Goal: Find specific page/section: Find specific page/section

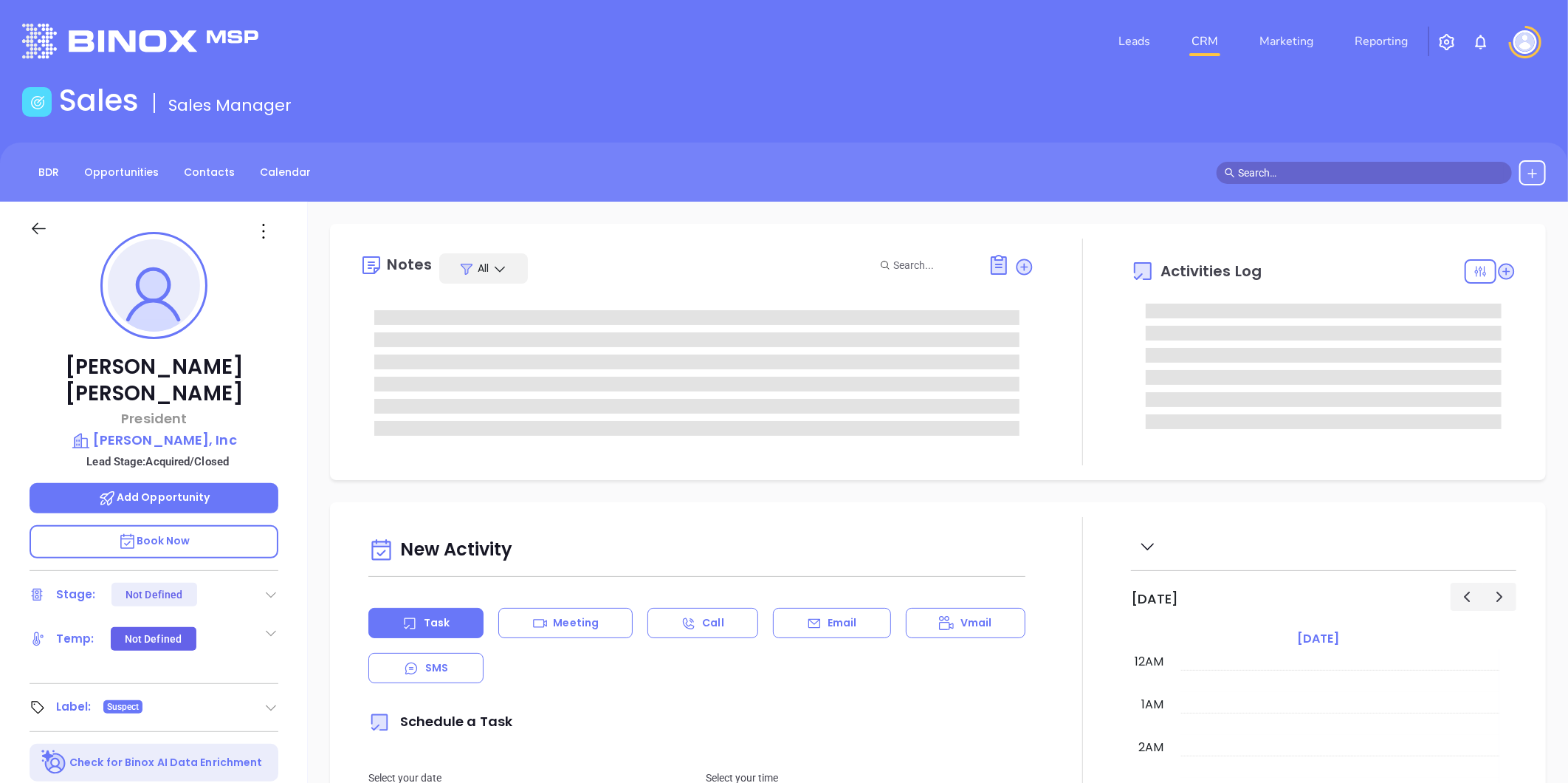
type input "[DATE]"
type input "[PERSON_NAME]"
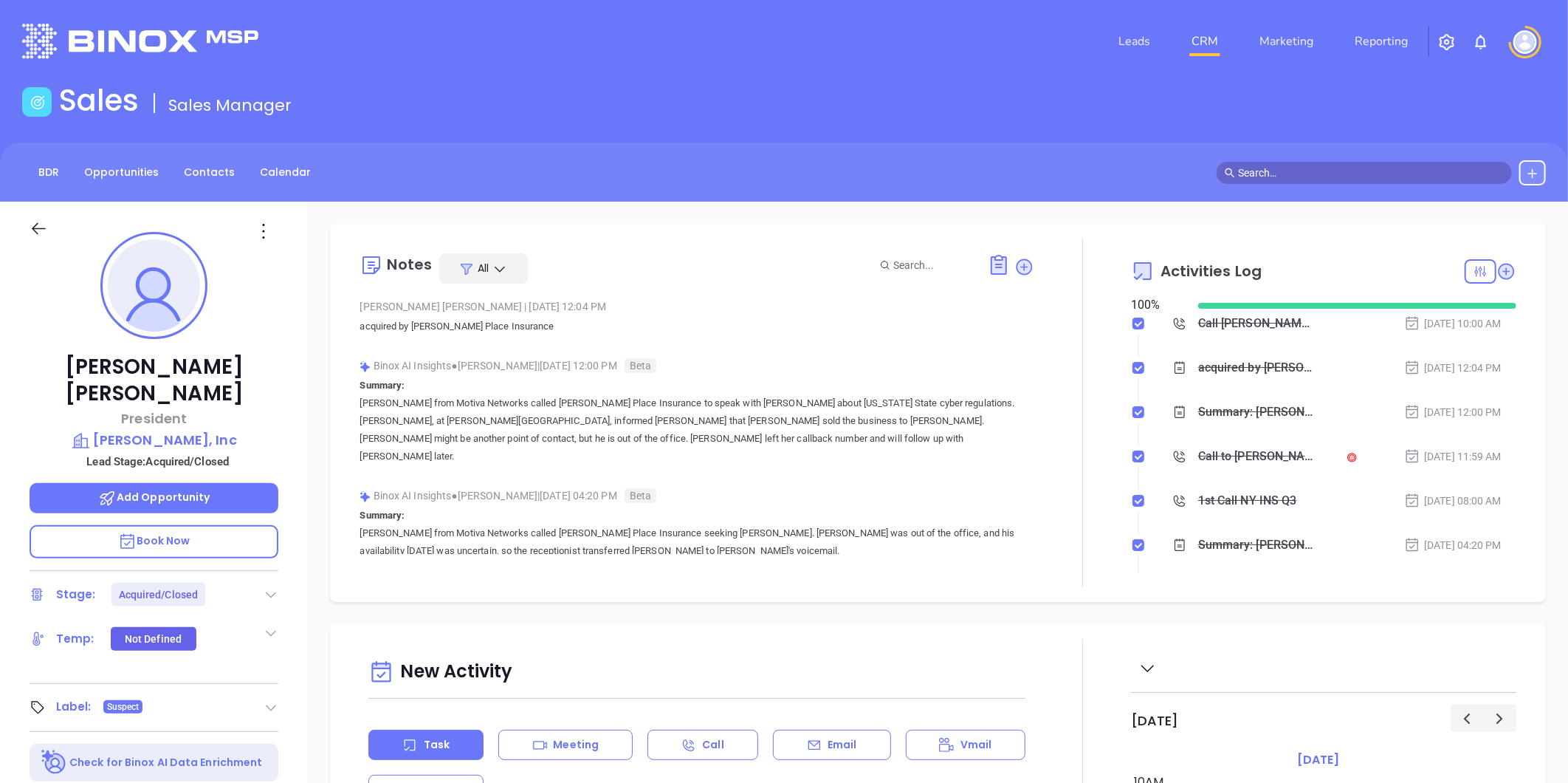
click at [277, 672] on div "[PERSON_NAME] President [PERSON_NAME], Inc Lead Stage: Acquired/Closed Add Oppo…" at bounding box center [154, 691] width 307 height 979
click at [269, 700] on icon at bounding box center [270, 707] width 15 height 15
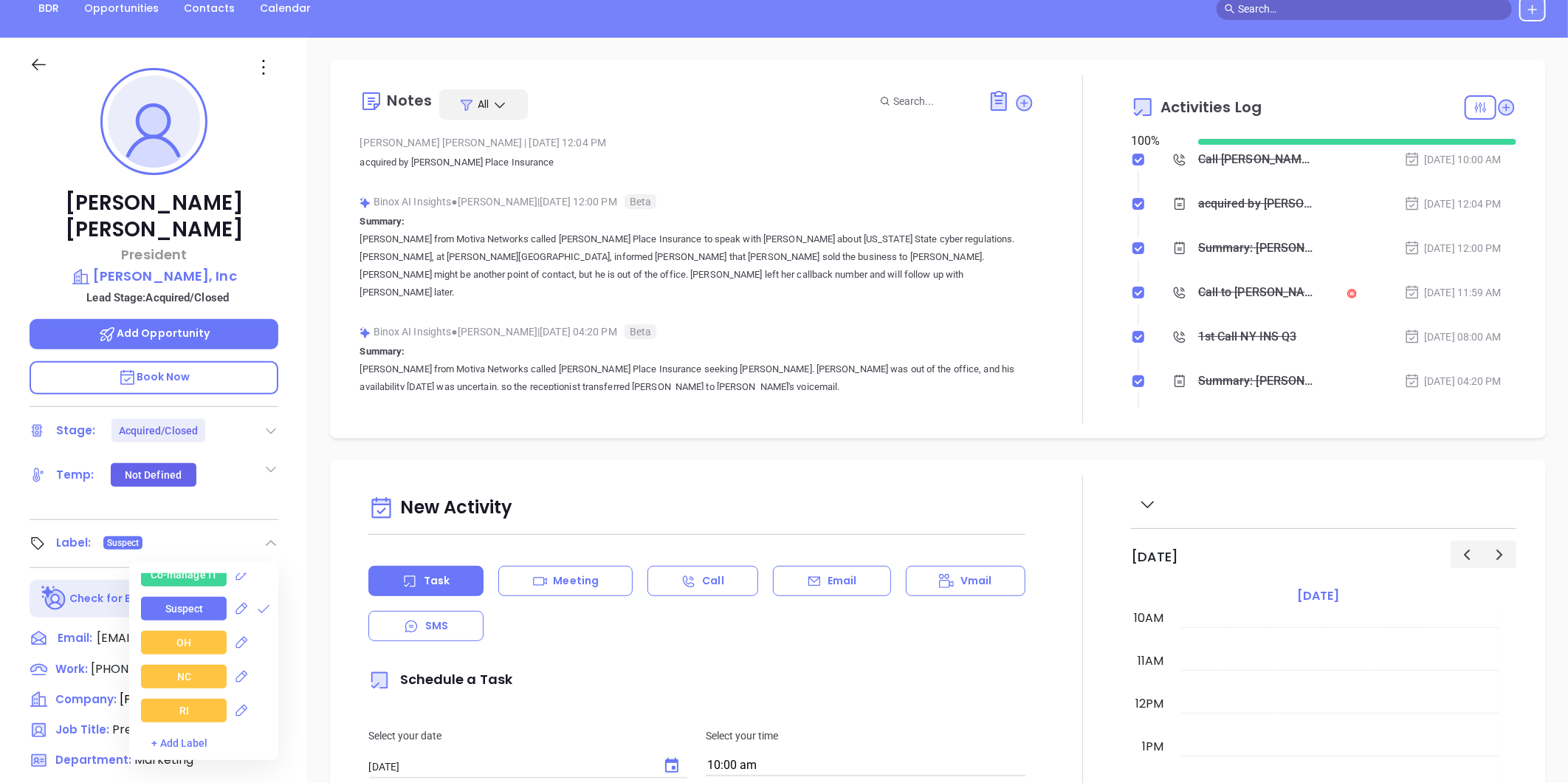
scroll to position [2133, 0]
click at [260, 628] on icon at bounding box center [263, 635] width 15 height 15
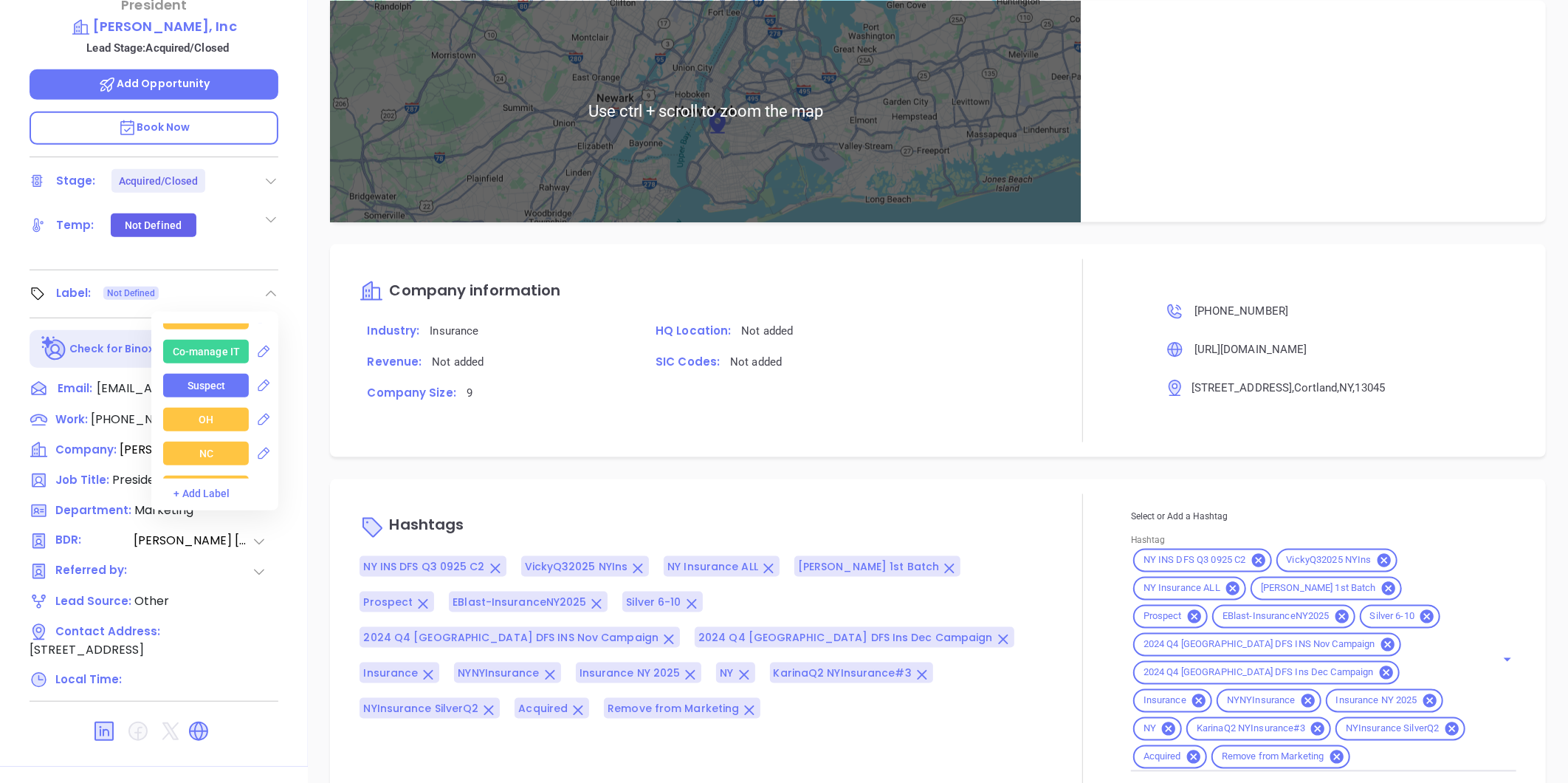
scroll to position [452, 0]
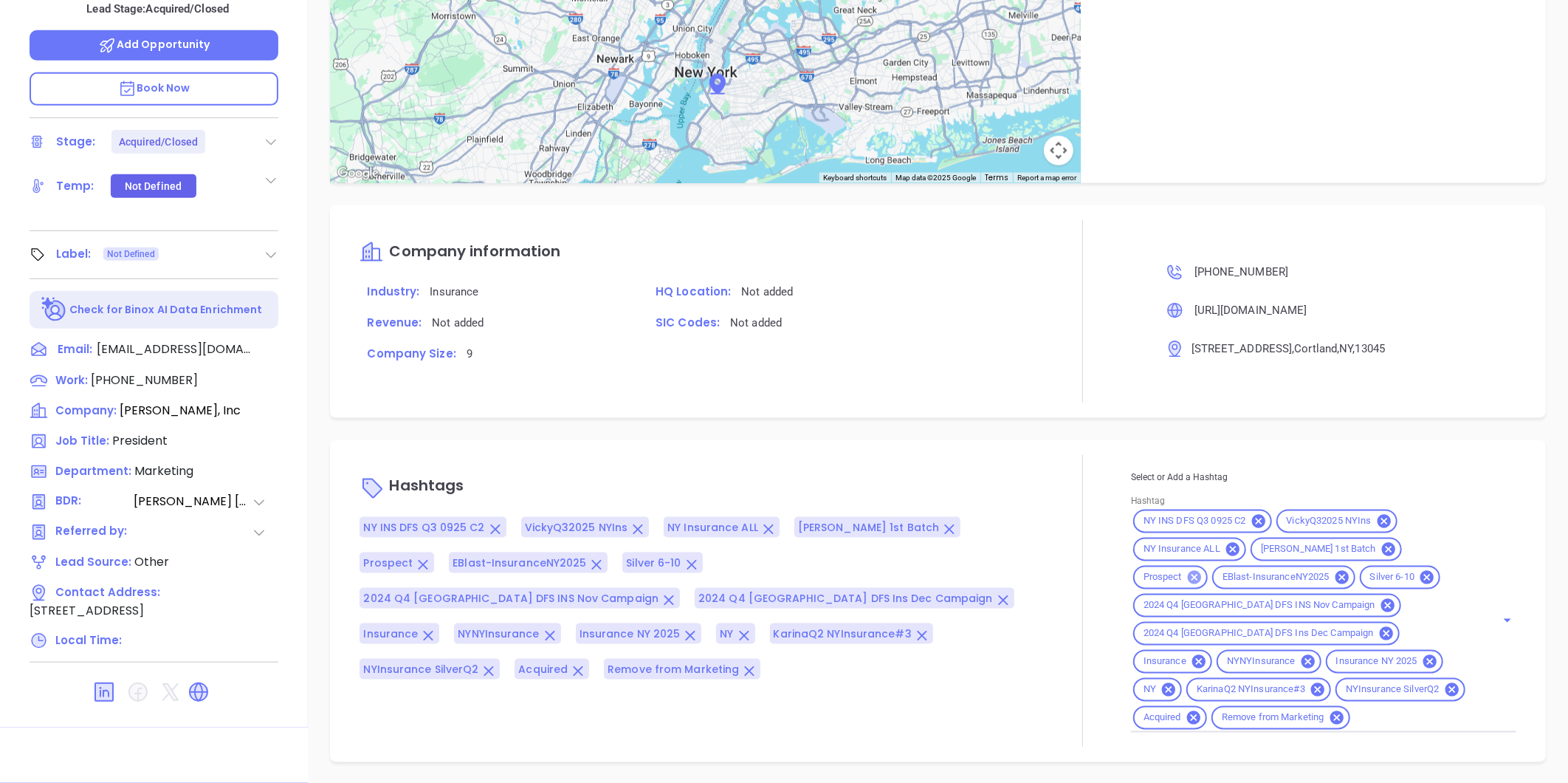
click at [1203, 569] on icon at bounding box center [1195, 577] width 16 height 16
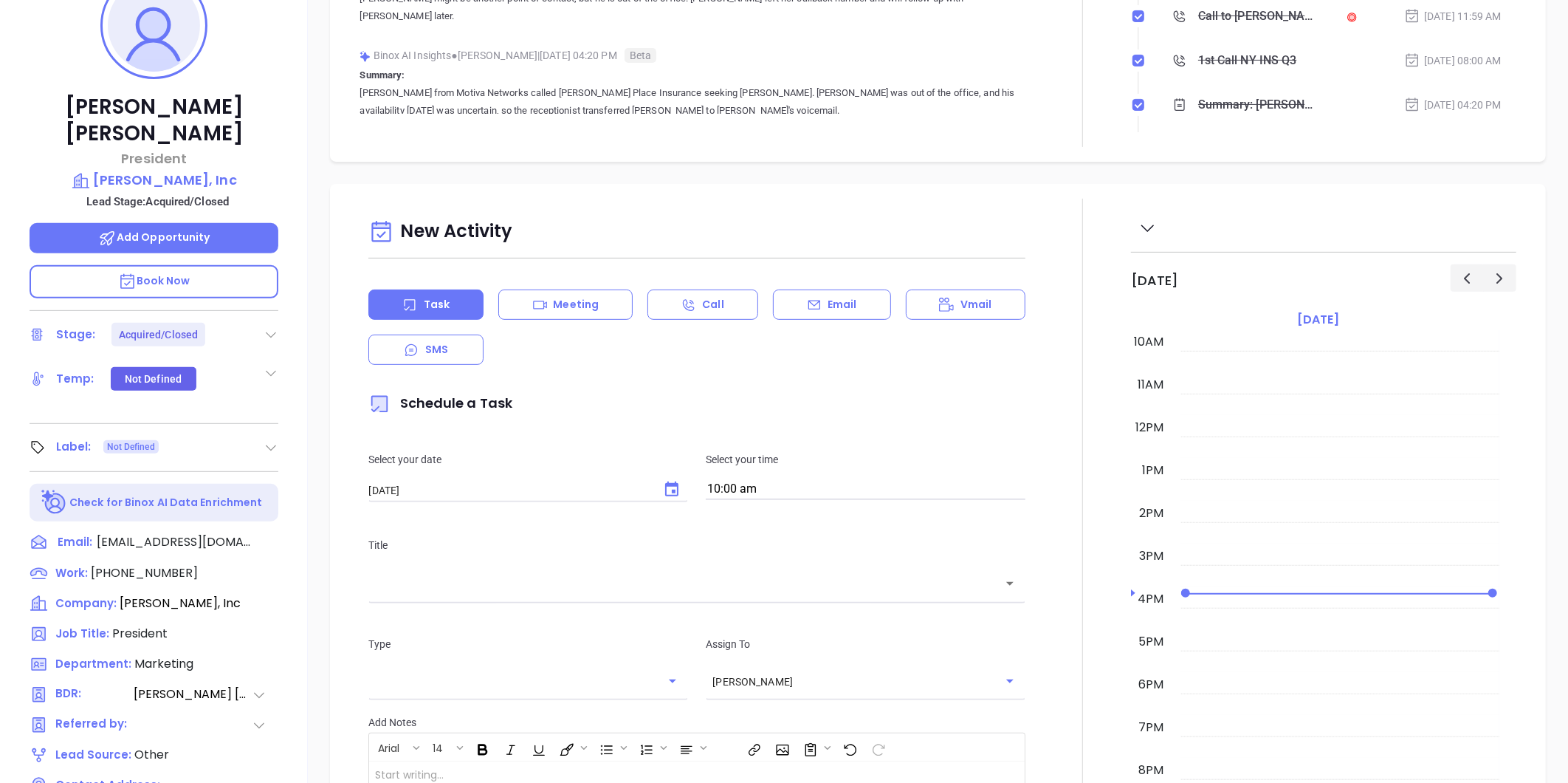
scroll to position [124, 0]
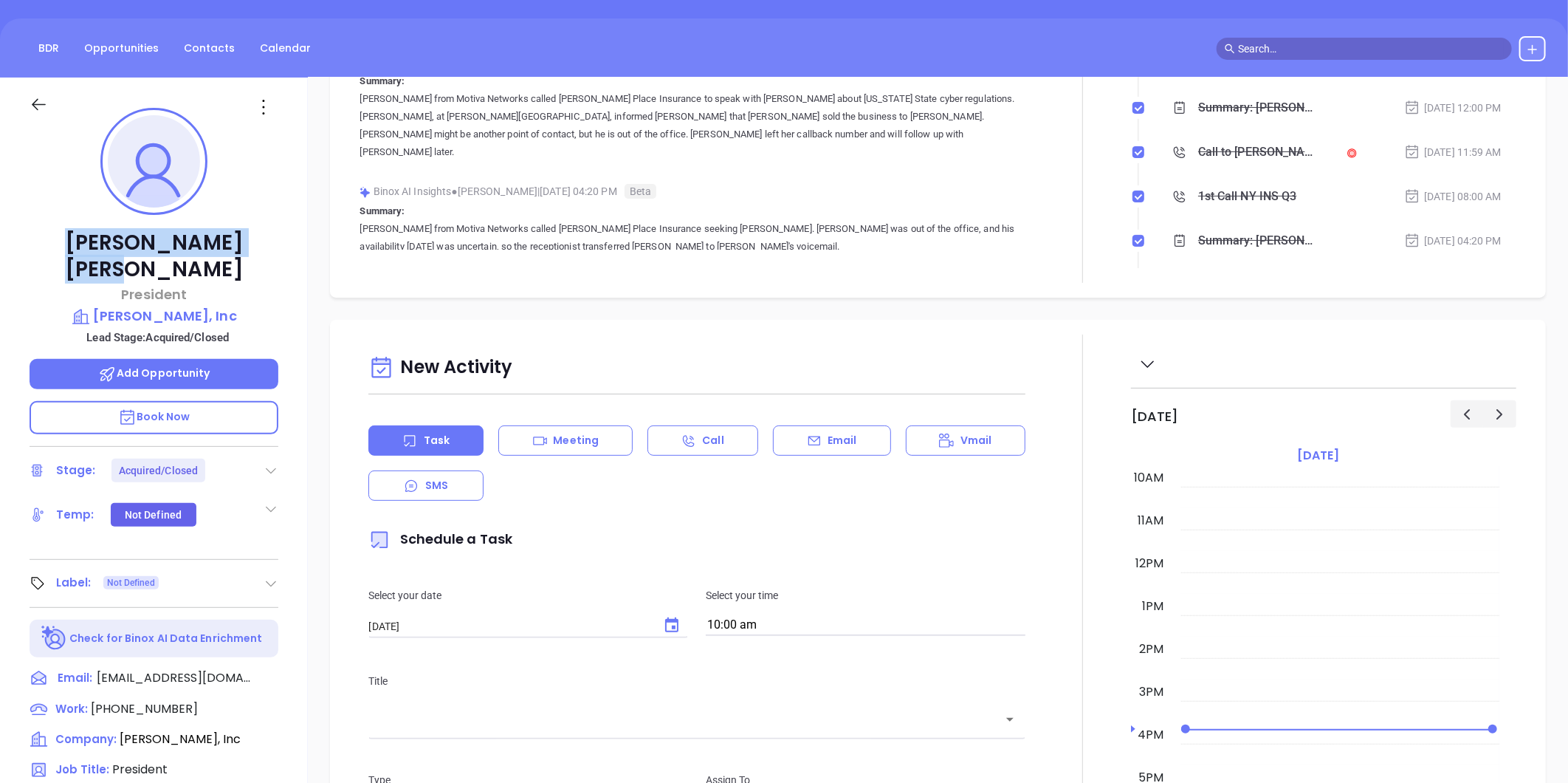
drag, startPoint x: 146, startPoint y: 253, endPoint x: 216, endPoint y: 248, distance: 70.2
click at [216, 248] on p "[PERSON_NAME]" at bounding box center [154, 256] width 249 height 53
copy p "[PERSON_NAME]"
click at [169, 306] on p "[PERSON_NAME], Inc" at bounding box center [154, 316] width 249 height 21
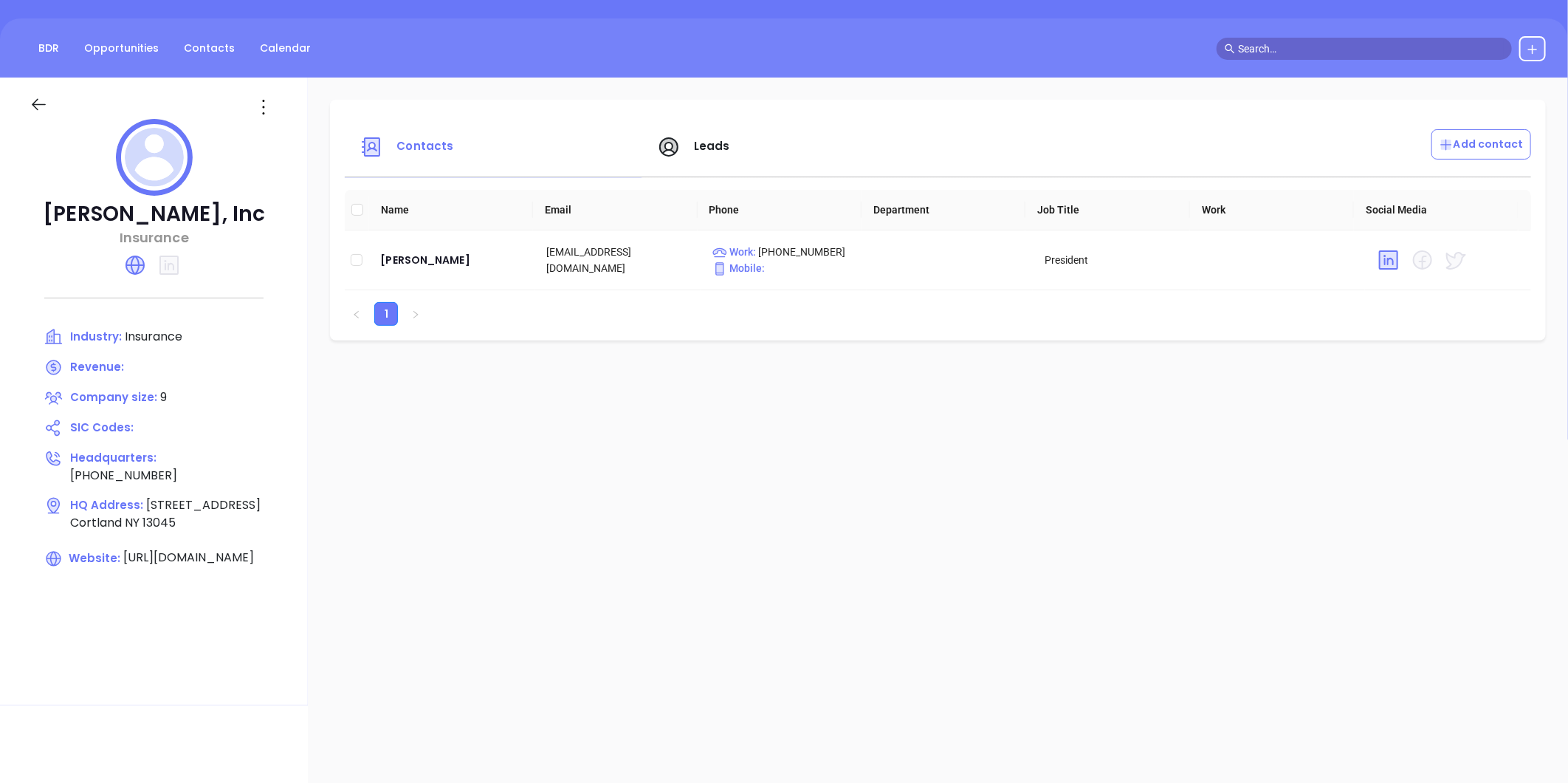
drag, startPoint x: 40, startPoint y: 212, endPoint x: 262, endPoint y: 223, distance: 222.3
click at [262, 223] on p "[PERSON_NAME], Inc" at bounding box center [154, 214] width 249 height 27
copy p "[PERSON_NAME], Inc"
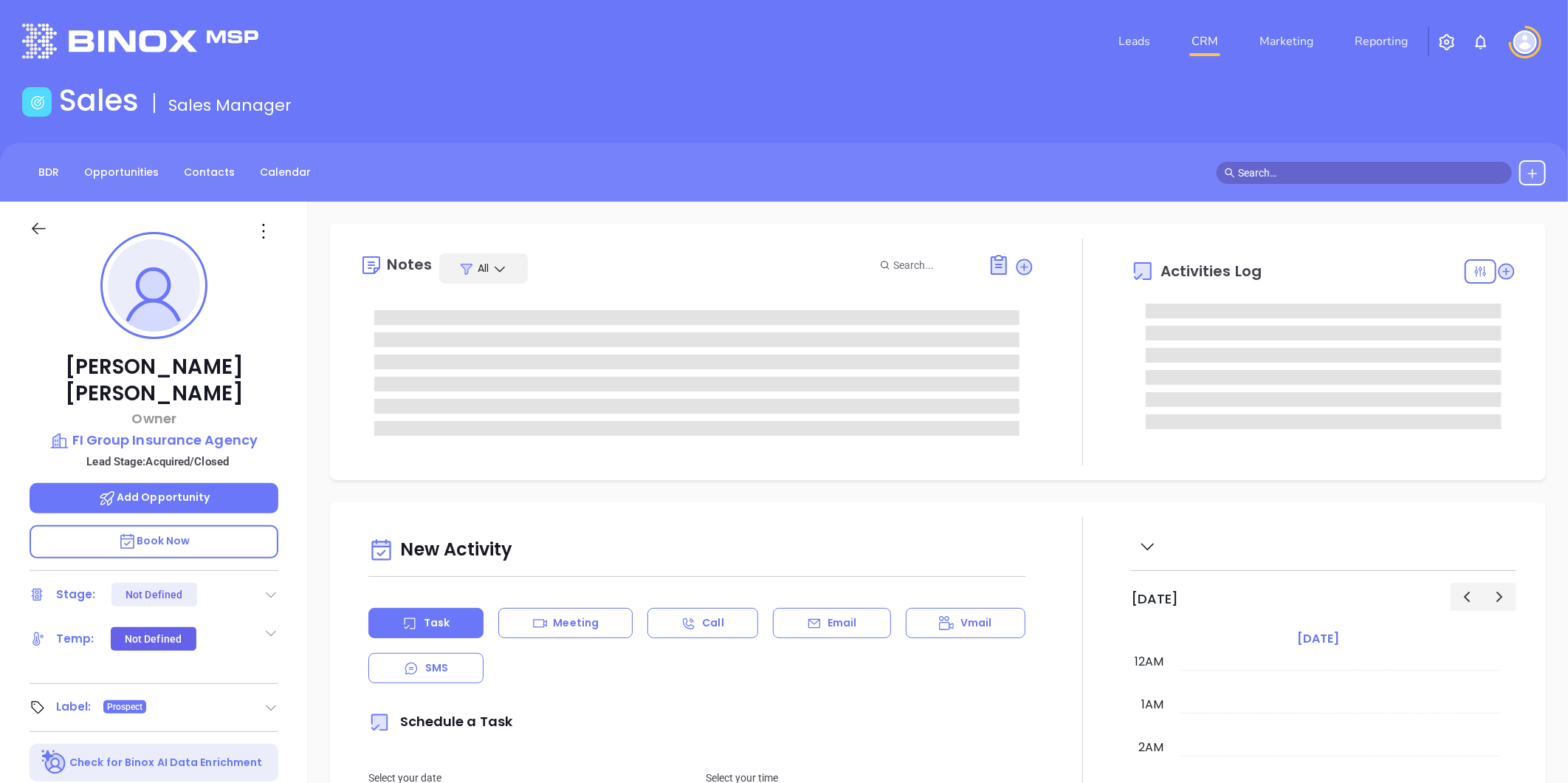
type input "[DATE]"
type input "[PERSON_NAME]"
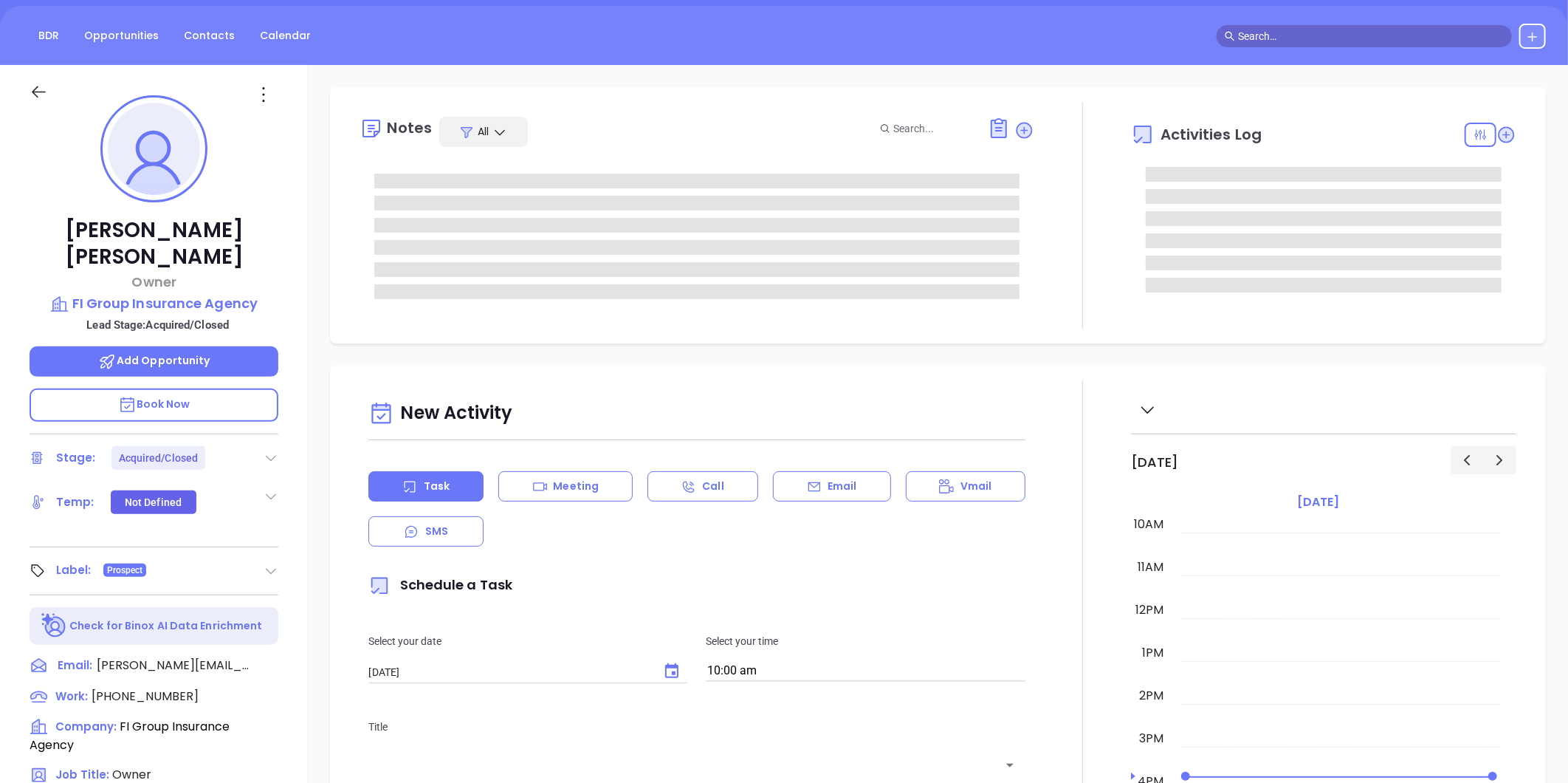
scroll to position [246, 0]
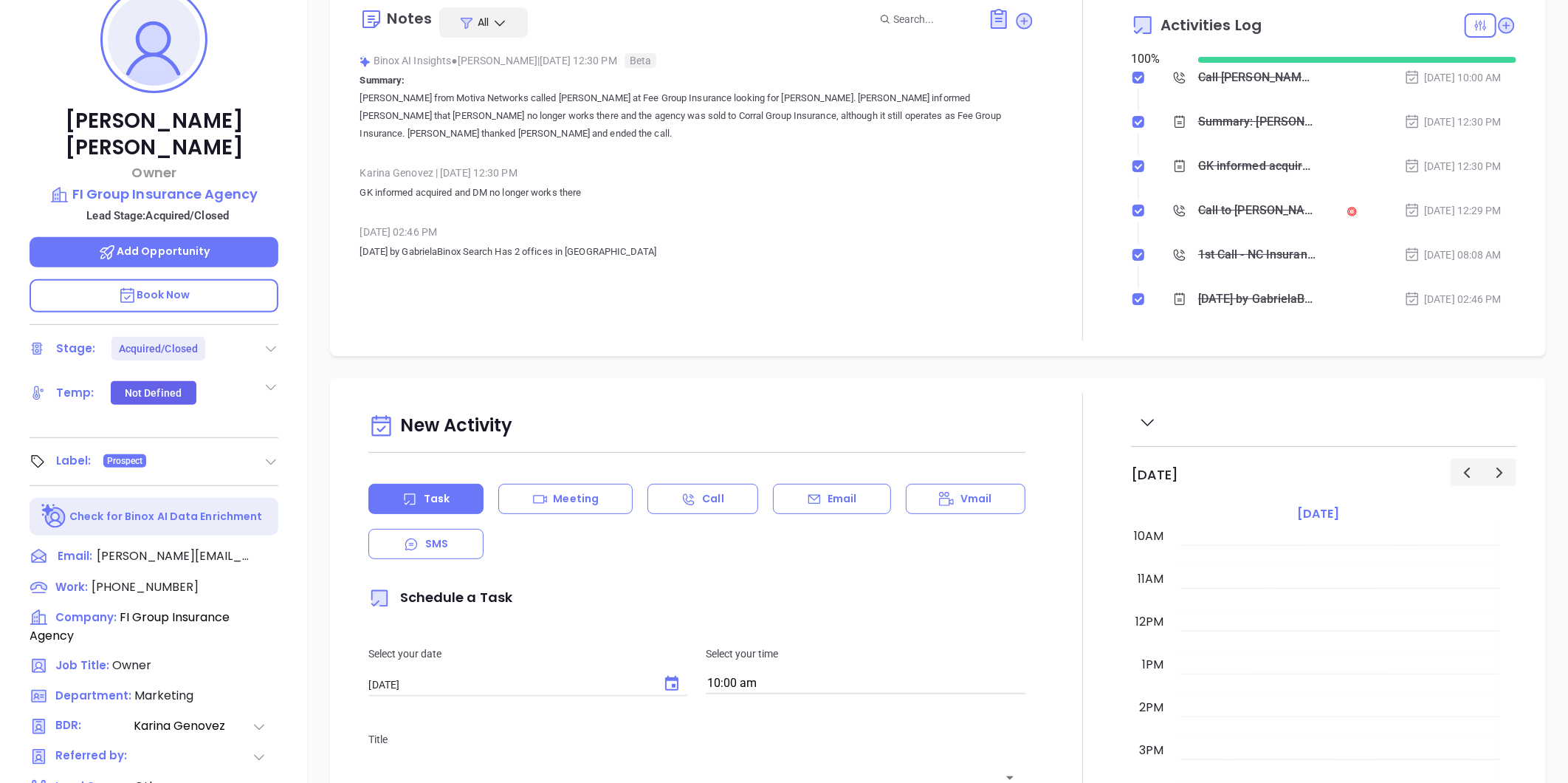
click at [270, 444] on div "Michelle Wheeler Owner FI Group Insurance Agency Lead Stage: Acquired/Closed Ad…" at bounding box center [154, 445] width 307 height 979
click at [262, 450] on div "Label: Prospect" at bounding box center [154, 462] width 249 height 24
click at [266, 454] on icon at bounding box center [270, 461] width 15 height 15
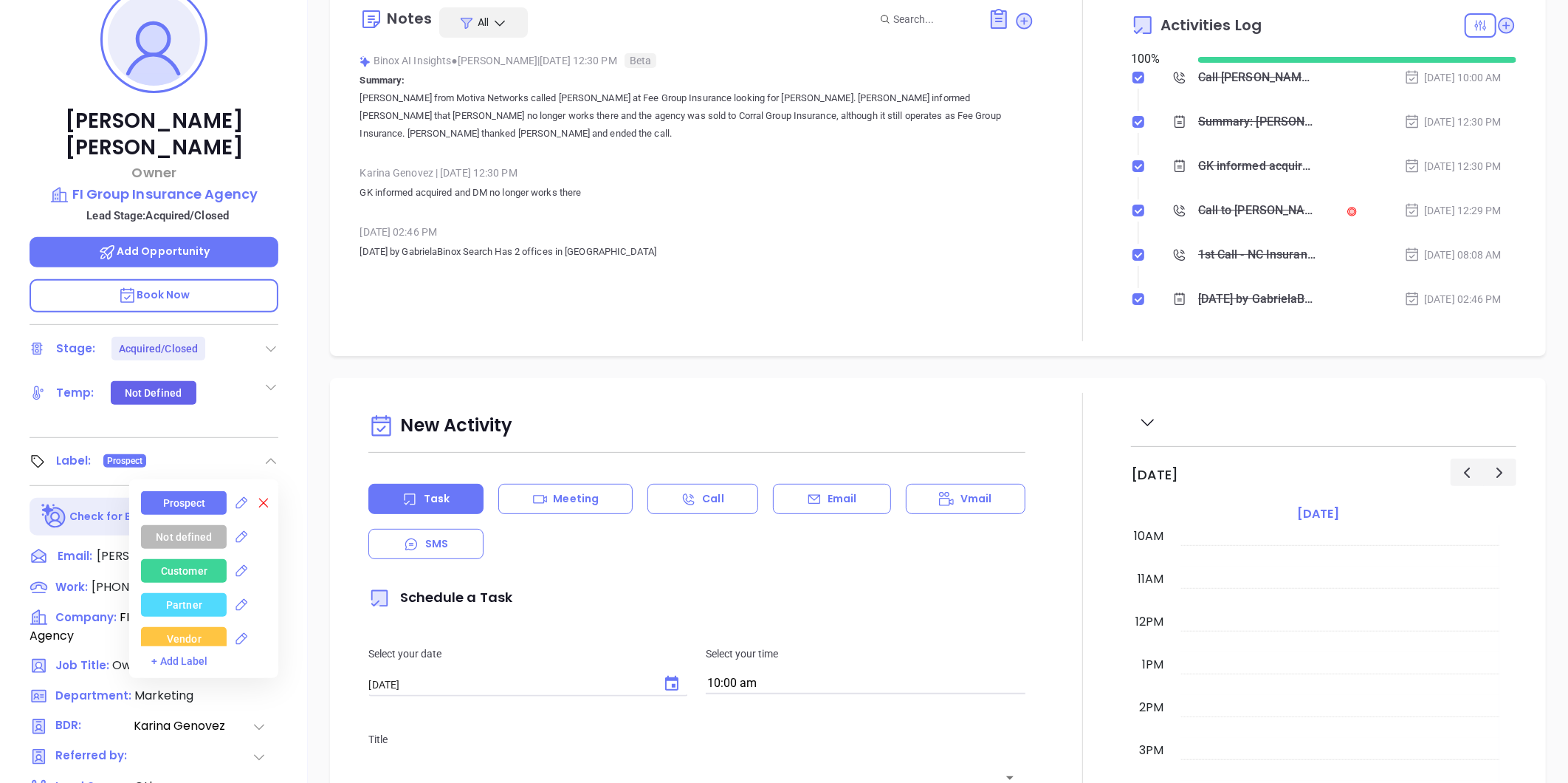
click at [260, 498] on icon at bounding box center [264, 503] width 10 height 10
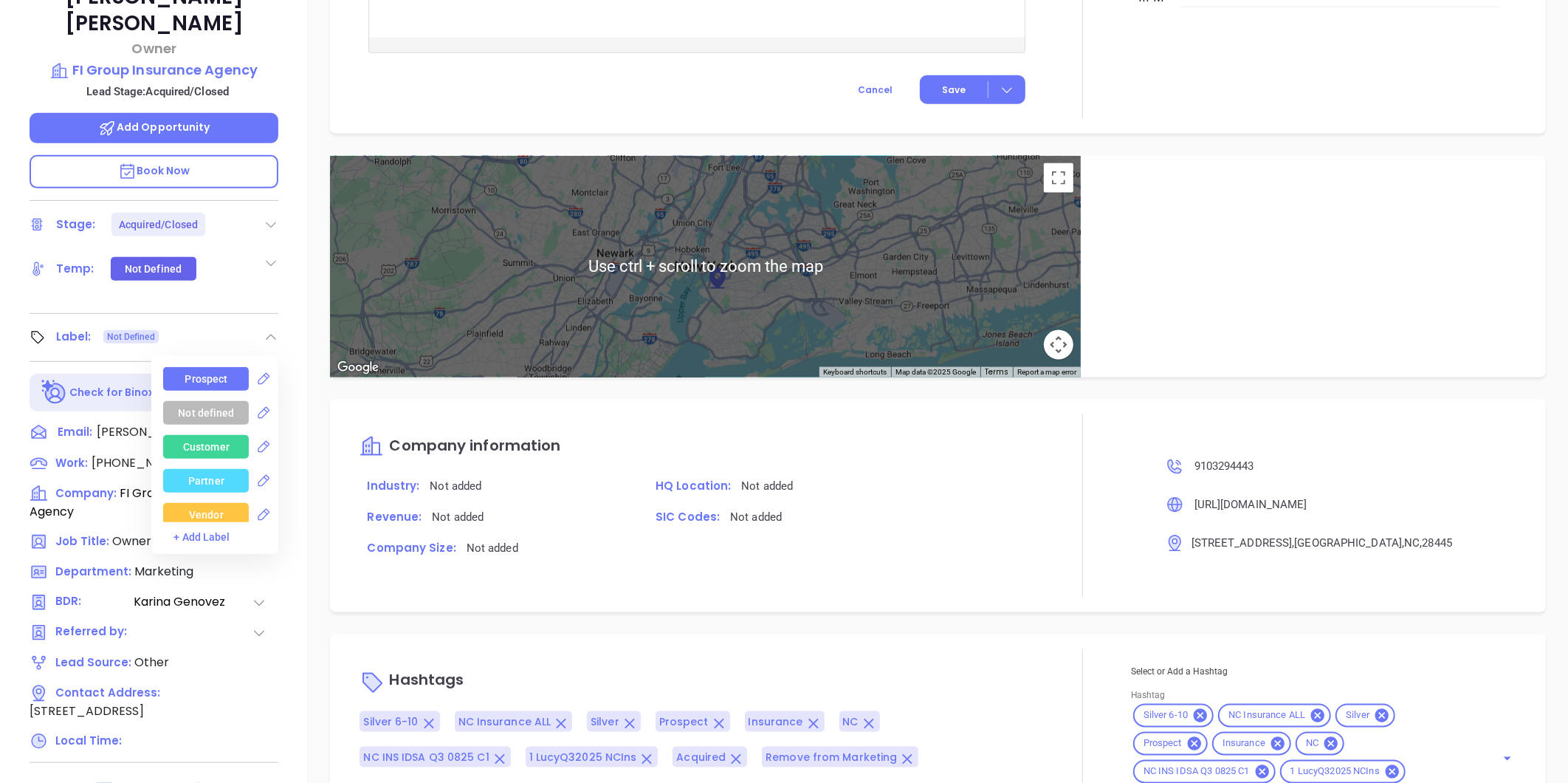
scroll to position [452, 0]
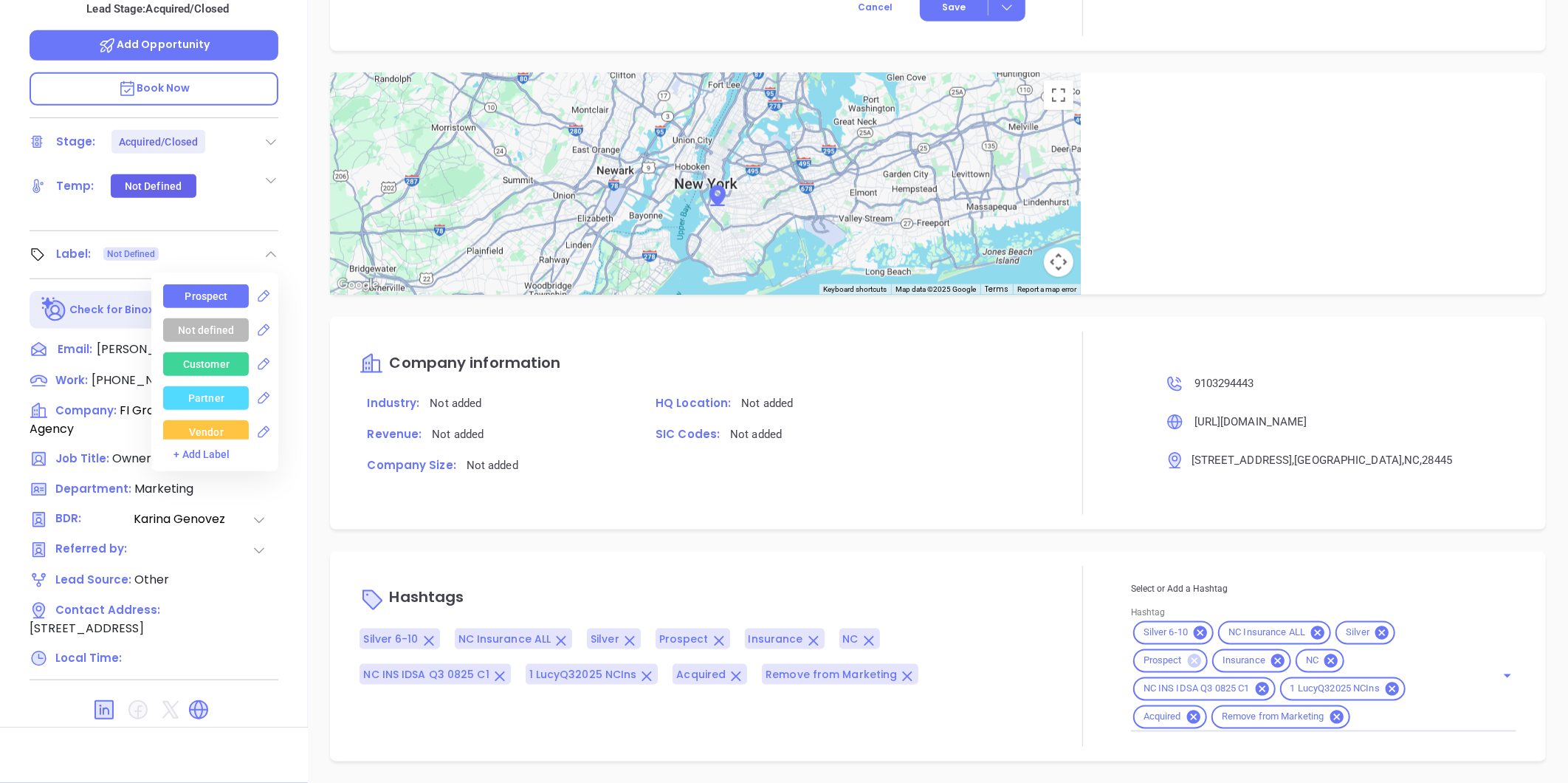
click at [1189, 666] on icon at bounding box center [1194, 660] width 13 height 13
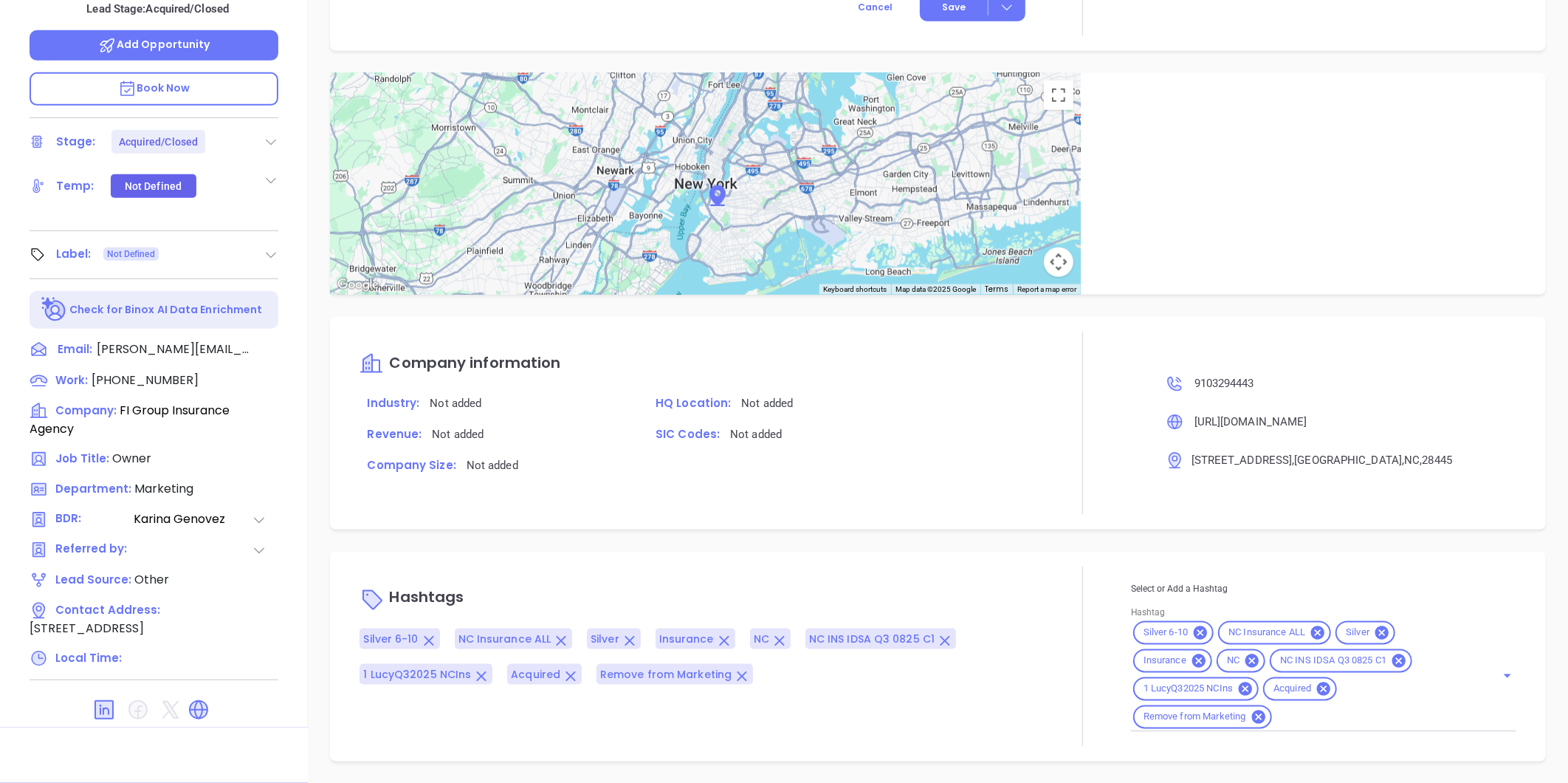
click at [1363, 637] on span "Silver" at bounding box center [1357, 633] width 41 height 13
click at [1374, 633] on icon at bounding box center [1382, 633] width 16 height 16
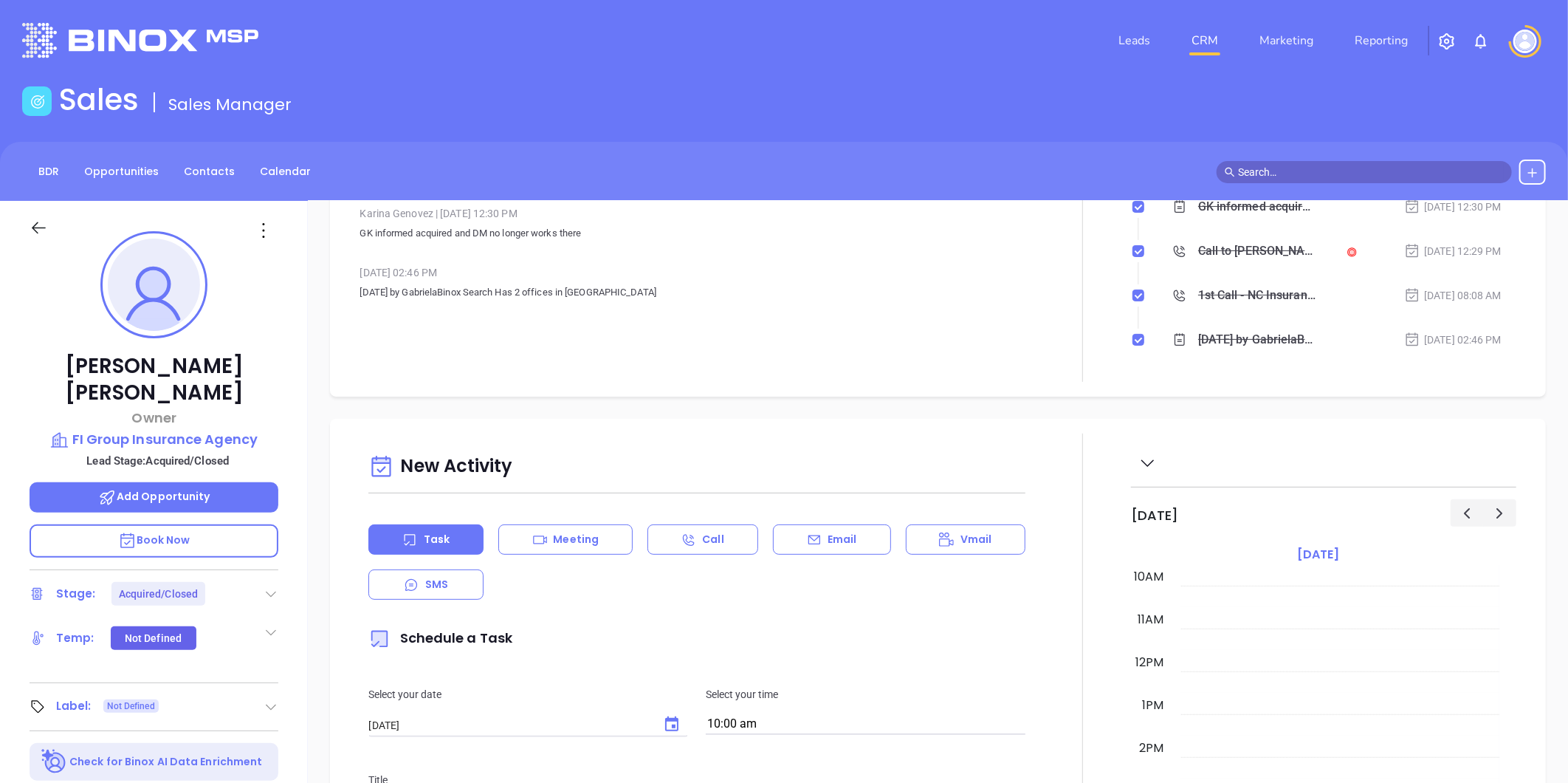
scroll to position [0, 0]
drag, startPoint x: 67, startPoint y: 360, endPoint x: 242, endPoint y: 365, distance: 175.1
click at [242, 365] on p "Michelle Wheeler" at bounding box center [154, 380] width 249 height 53
copy p "Michelle Wheeler"
click at [107, 430] on p "FI Group Insurance Agency" at bounding box center [154, 440] width 249 height 21
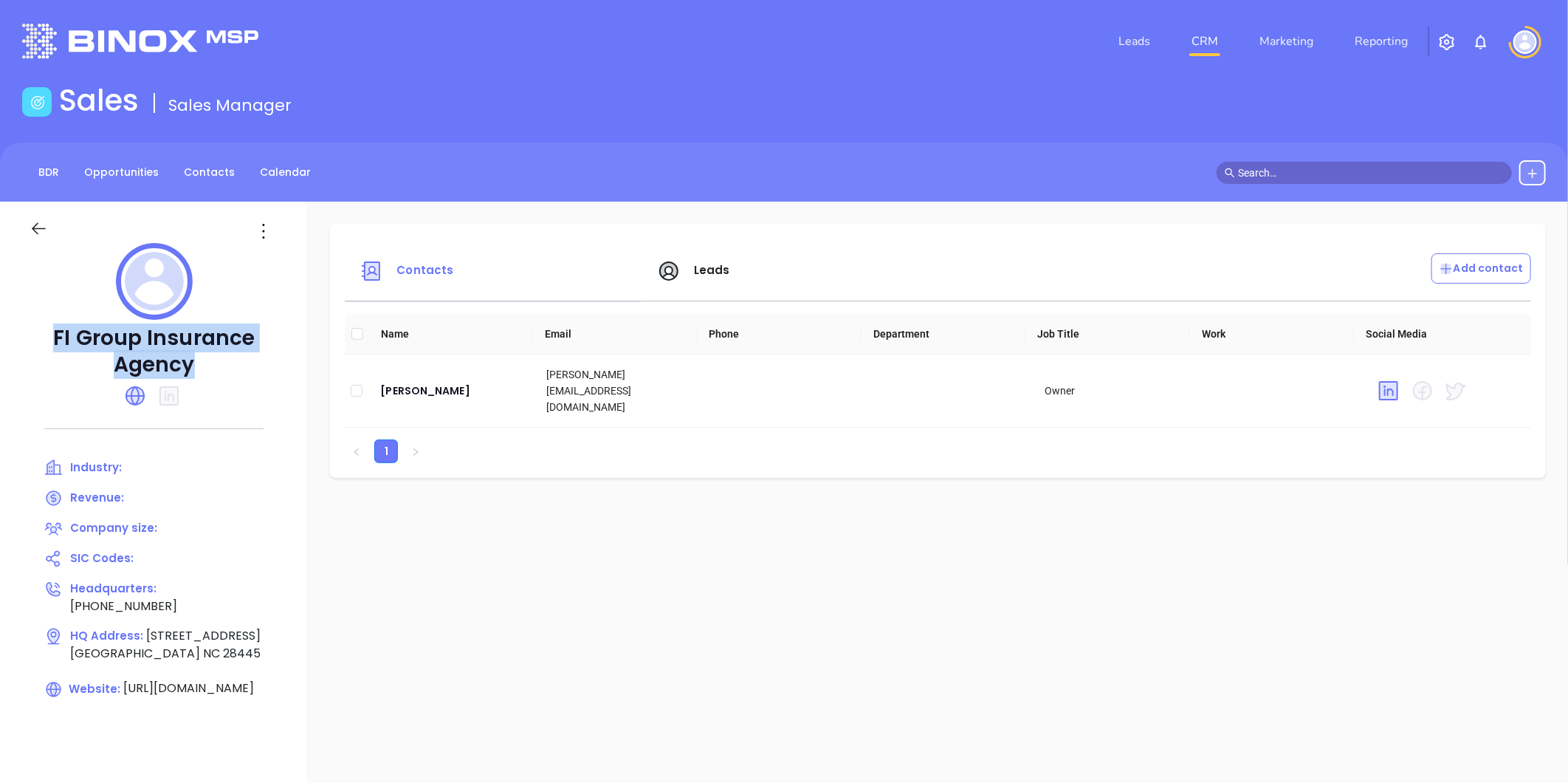
drag, startPoint x: 54, startPoint y: 328, endPoint x: 206, endPoint y: 367, distance: 156.9
click at [206, 367] on p "FI Group Insurance Agency" at bounding box center [154, 351] width 249 height 53
copy p "FI Group Insurance Agency"
